Goal: Information Seeking & Learning: Learn about a topic

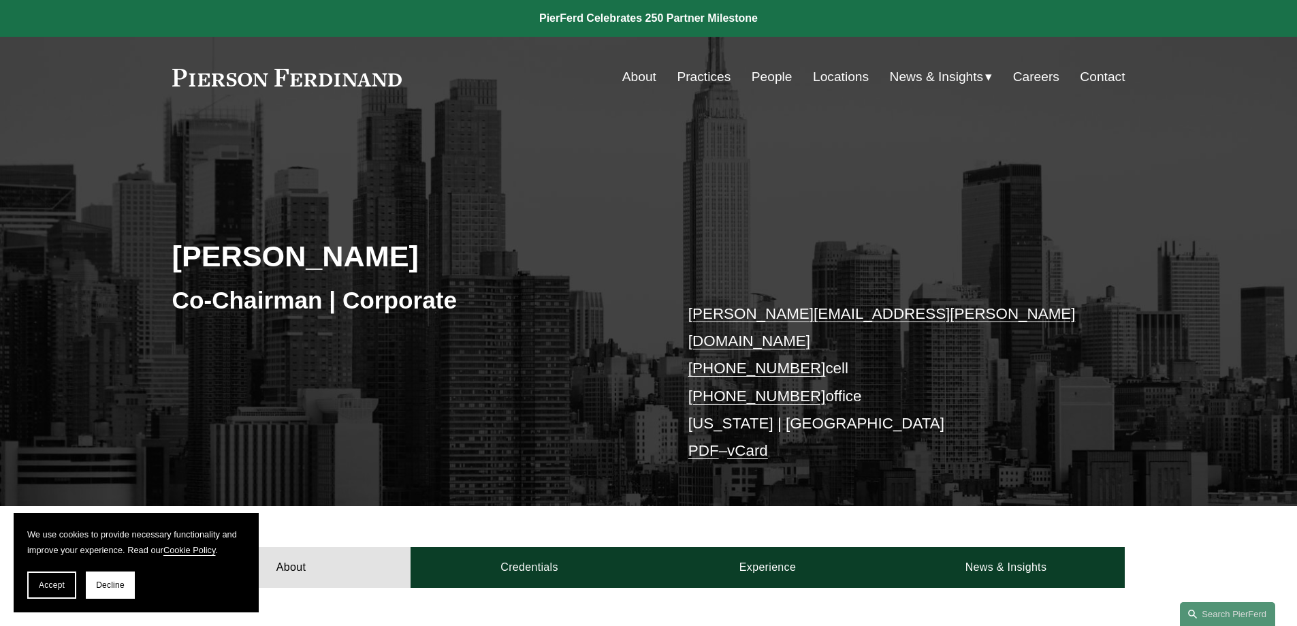
click at [632, 72] on link "About" at bounding box center [639, 77] width 34 height 26
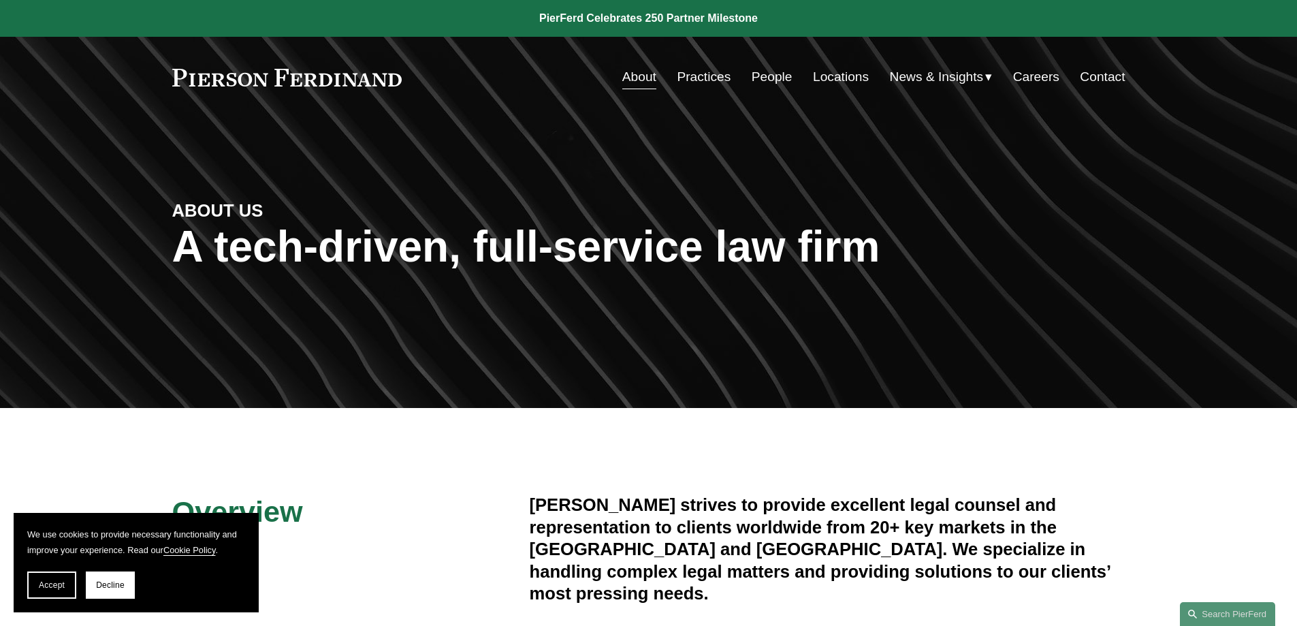
drag, startPoint x: 43, startPoint y: 585, endPoint x: 161, endPoint y: 443, distance: 185.1
click at [48, 586] on span "Accept" at bounding box center [52, 585] width 26 height 10
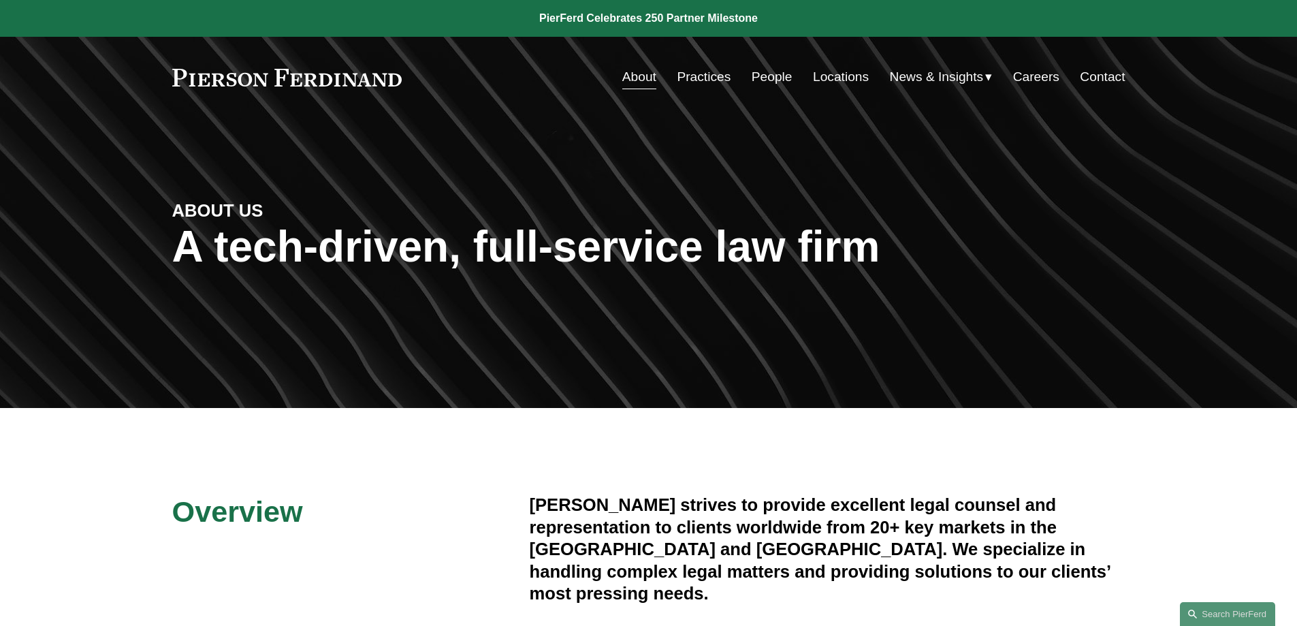
click at [634, 85] on link "About" at bounding box center [639, 77] width 34 height 26
click at [762, 76] on link "People" at bounding box center [772, 77] width 41 height 26
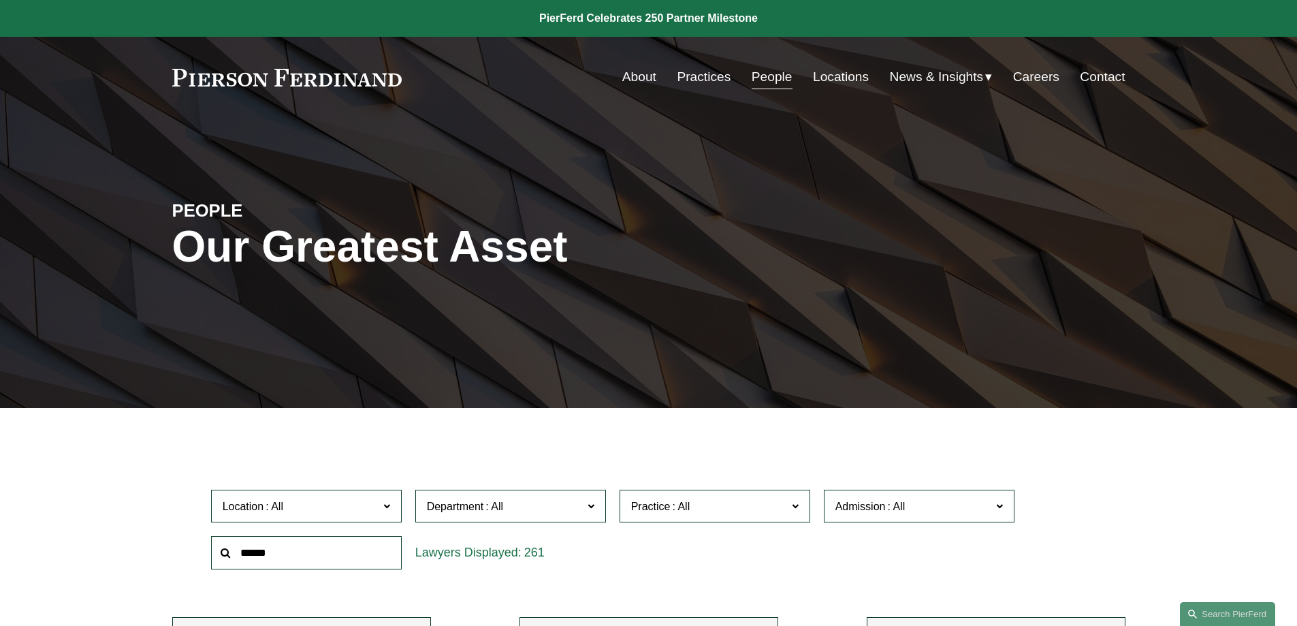
click at [646, 79] on link "About" at bounding box center [639, 77] width 34 height 26
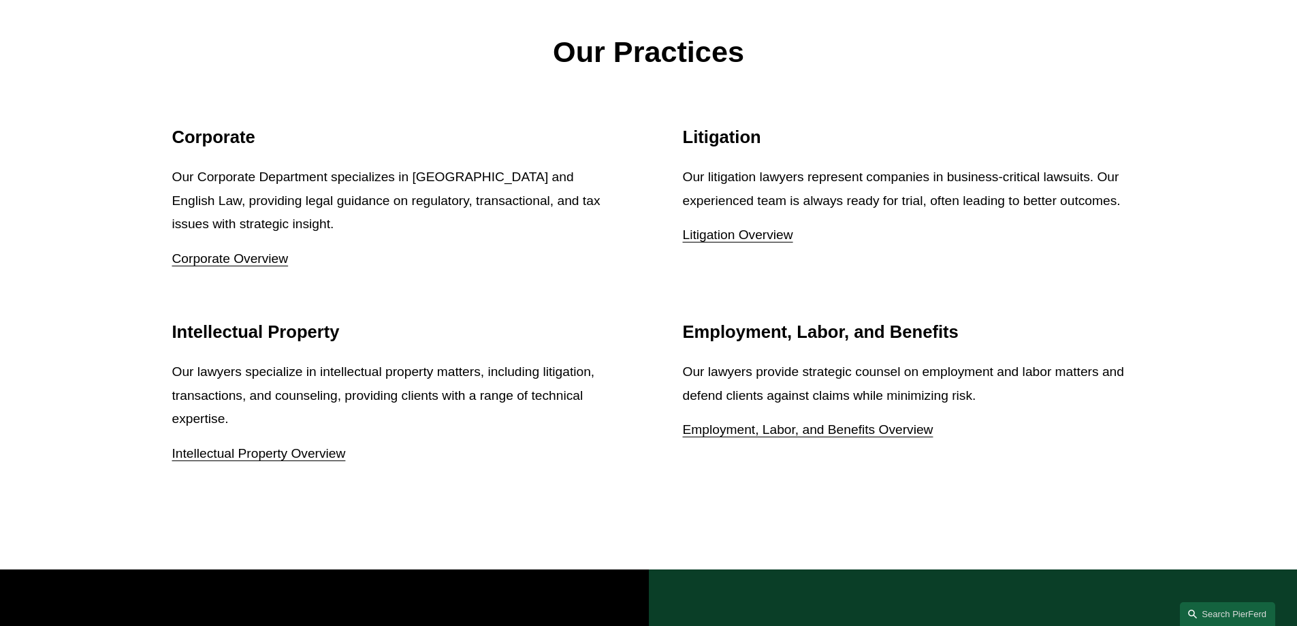
scroll to position [1770, 0]
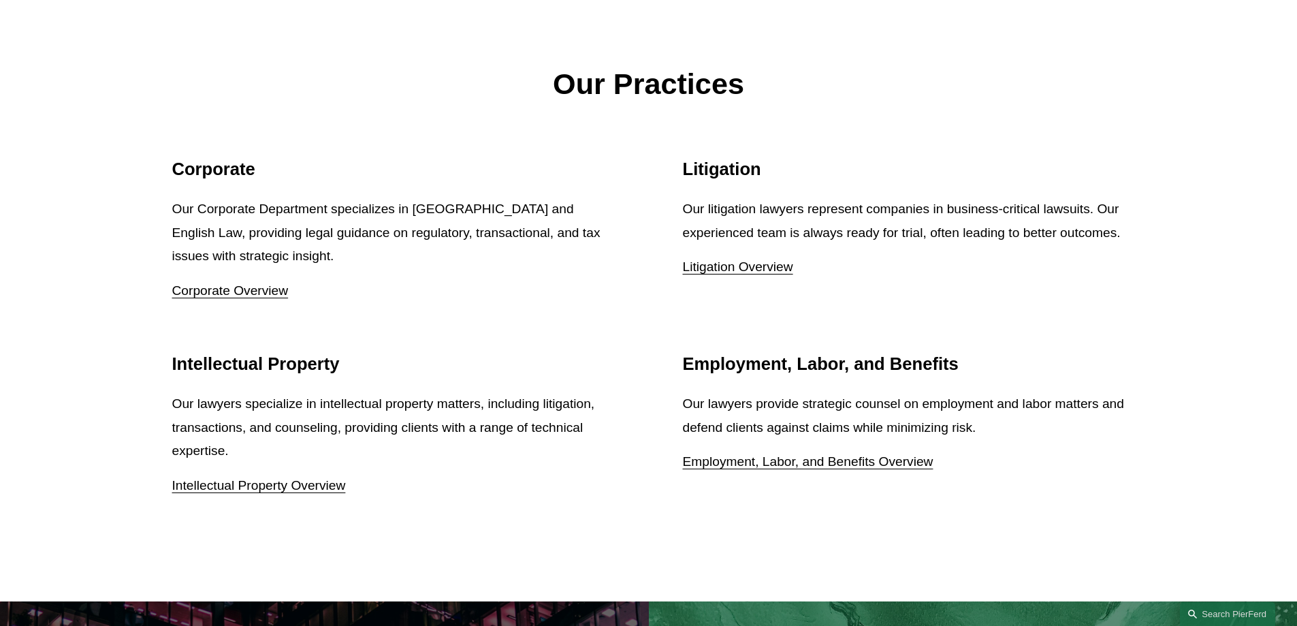
click at [284, 489] on link "Intellectual Property Overview" at bounding box center [259, 485] width 174 height 14
